Goal: Task Accomplishment & Management: Use online tool/utility

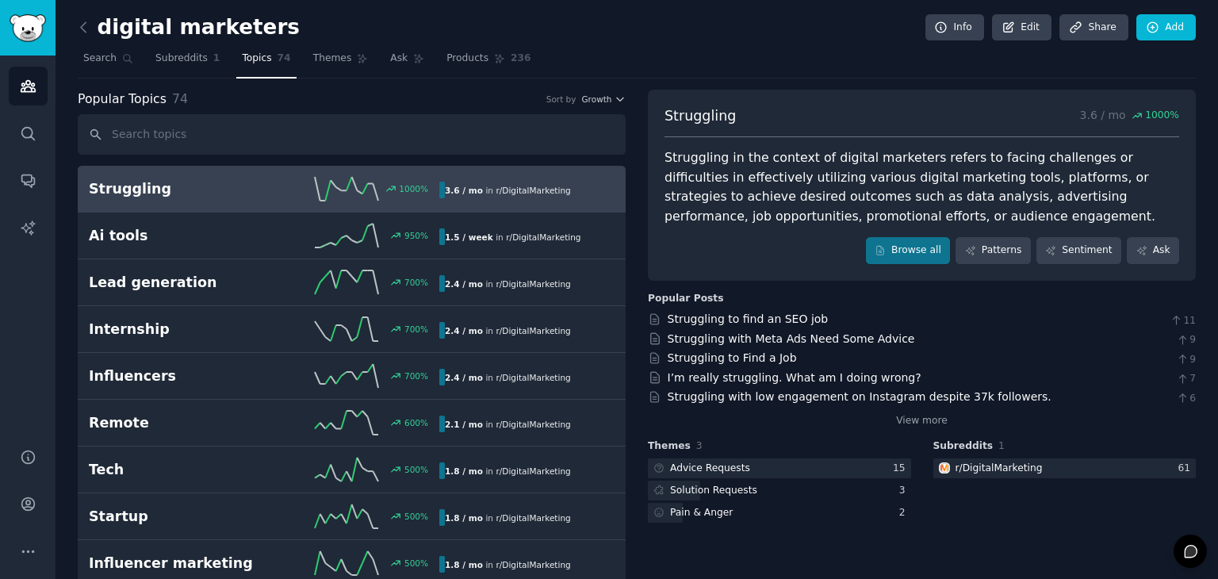
scroll to position [79, 0]
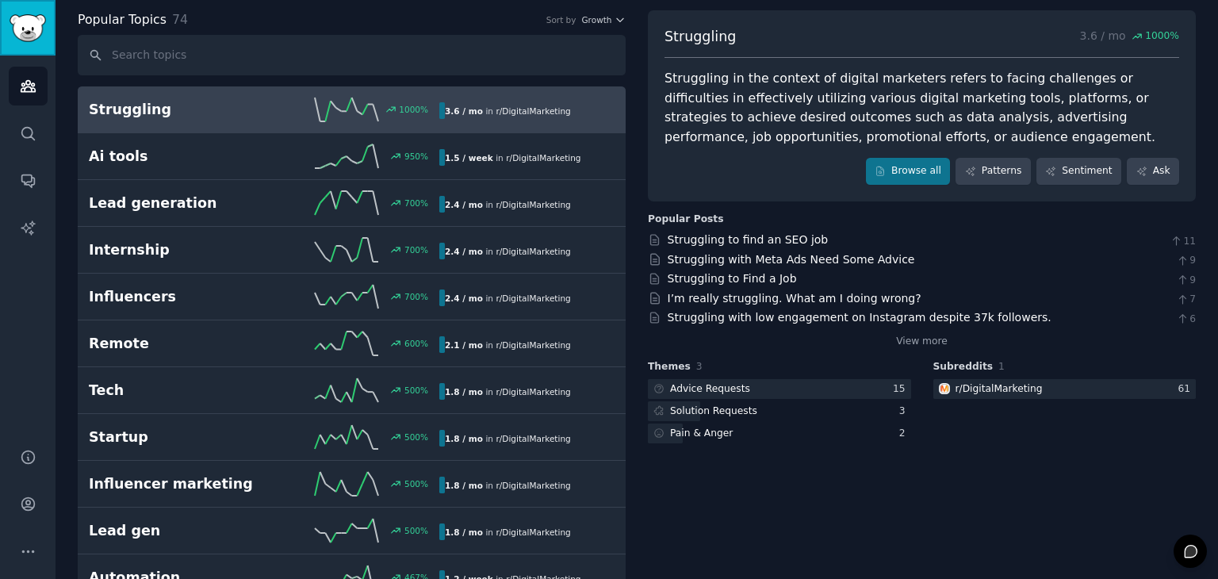
click at [29, 39] on img "Sidebar" at bounding box center [28, 28] width 36 height 28
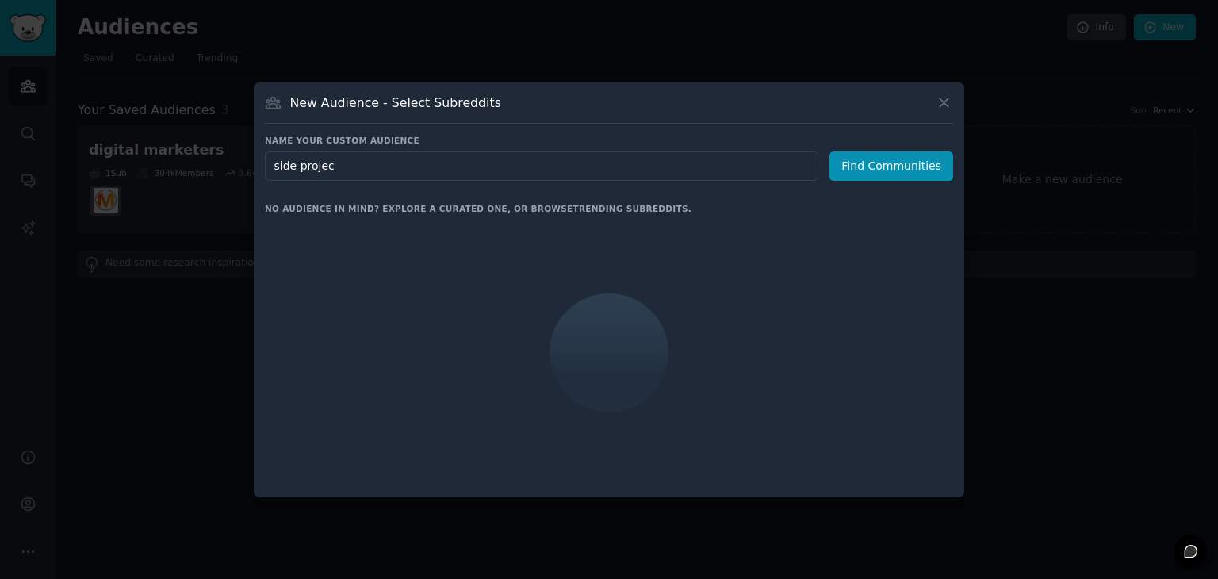
type input "side project"
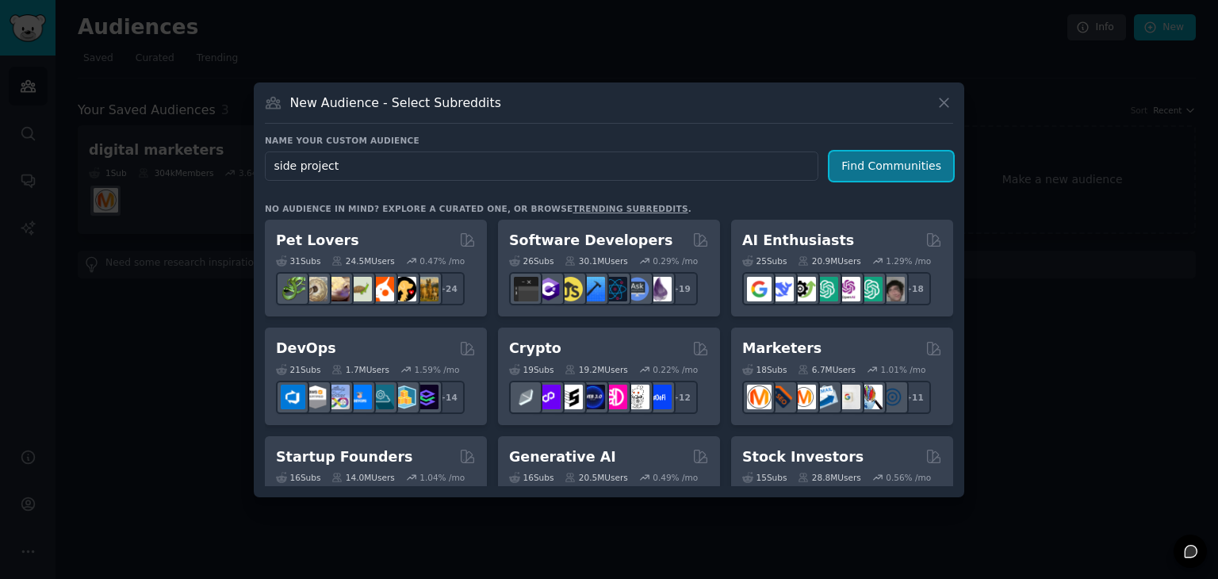
click at [881, 169] on button "Find Communities" at bounding box center [892, 166] width 124 height 29
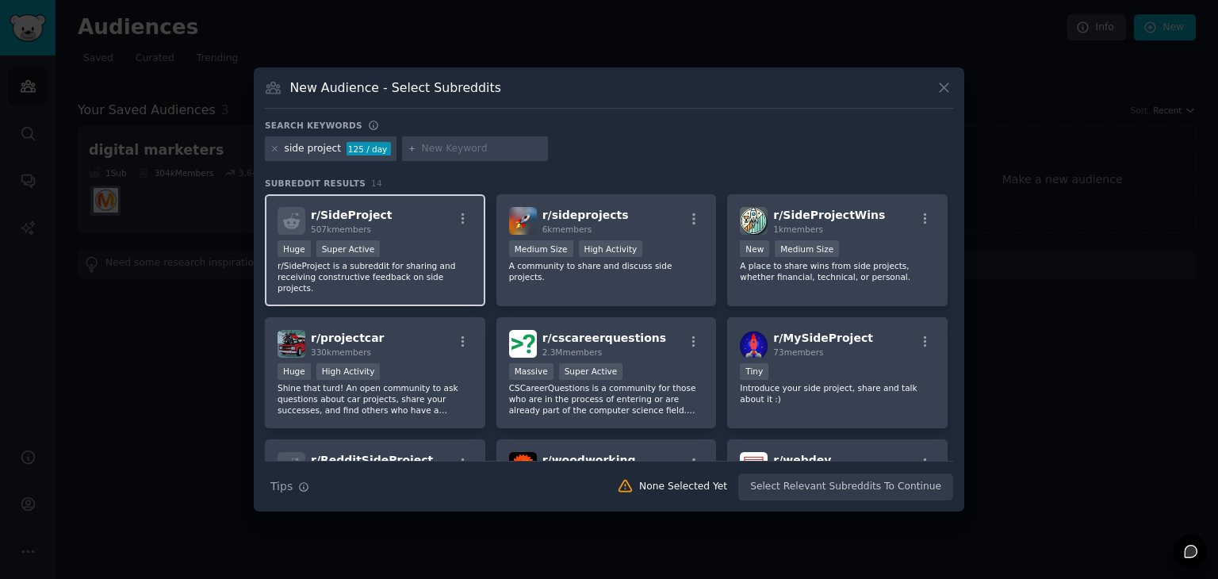
click at [401, 235] on div "r/ SideProject 507k members Huge Super Active r/SideProject is a subreddit for …" at bounding box center [375, 250] width 221 height 112
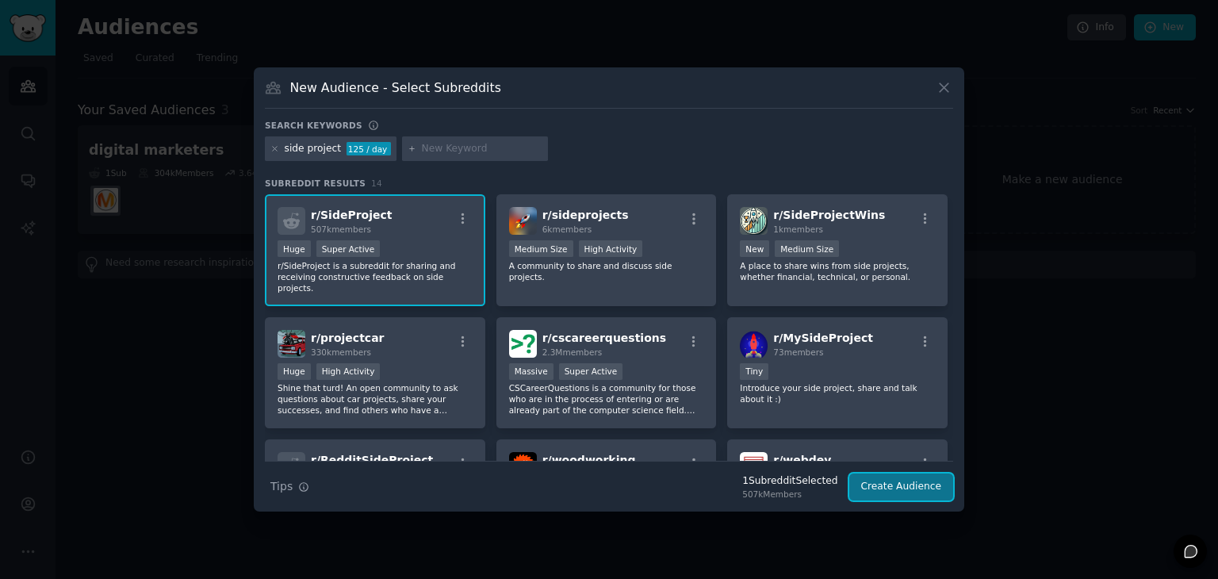
click at [890, 485] on button "Create Audience" at bounding box center [902, 487] width 105 height 27
